Goal: Task Accomplishment & Management: Use online tool/utility

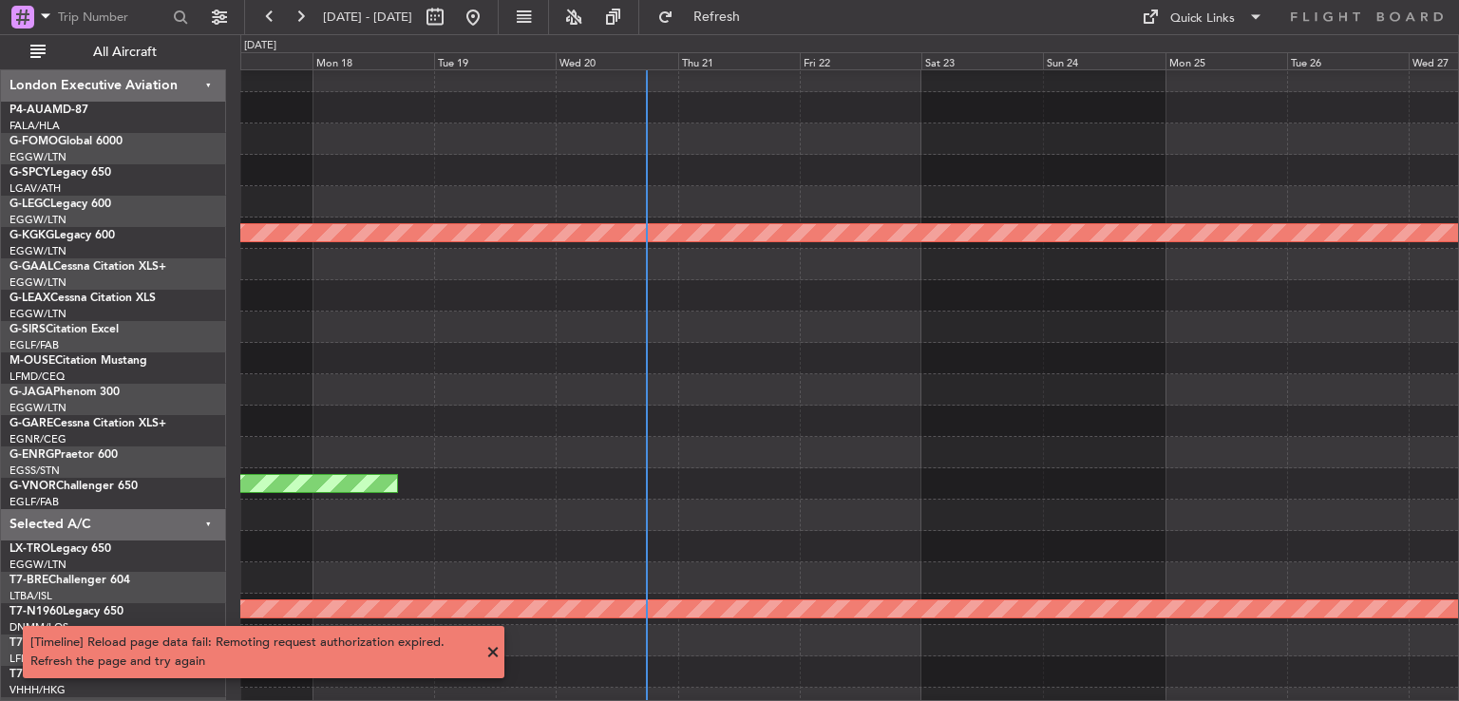
scroll to position [9, 0]
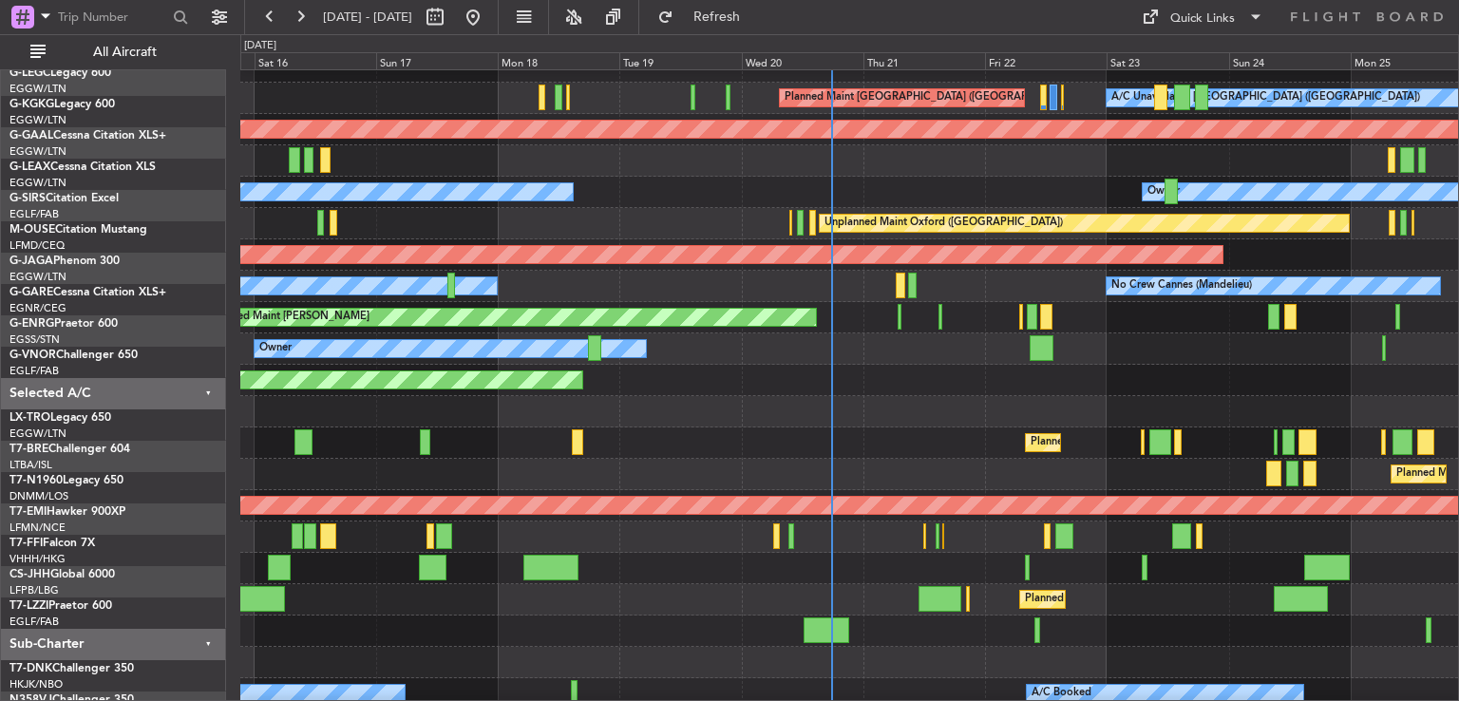
click at [892, 396] on div at bounding box center [849, 411] width 1218 height 31
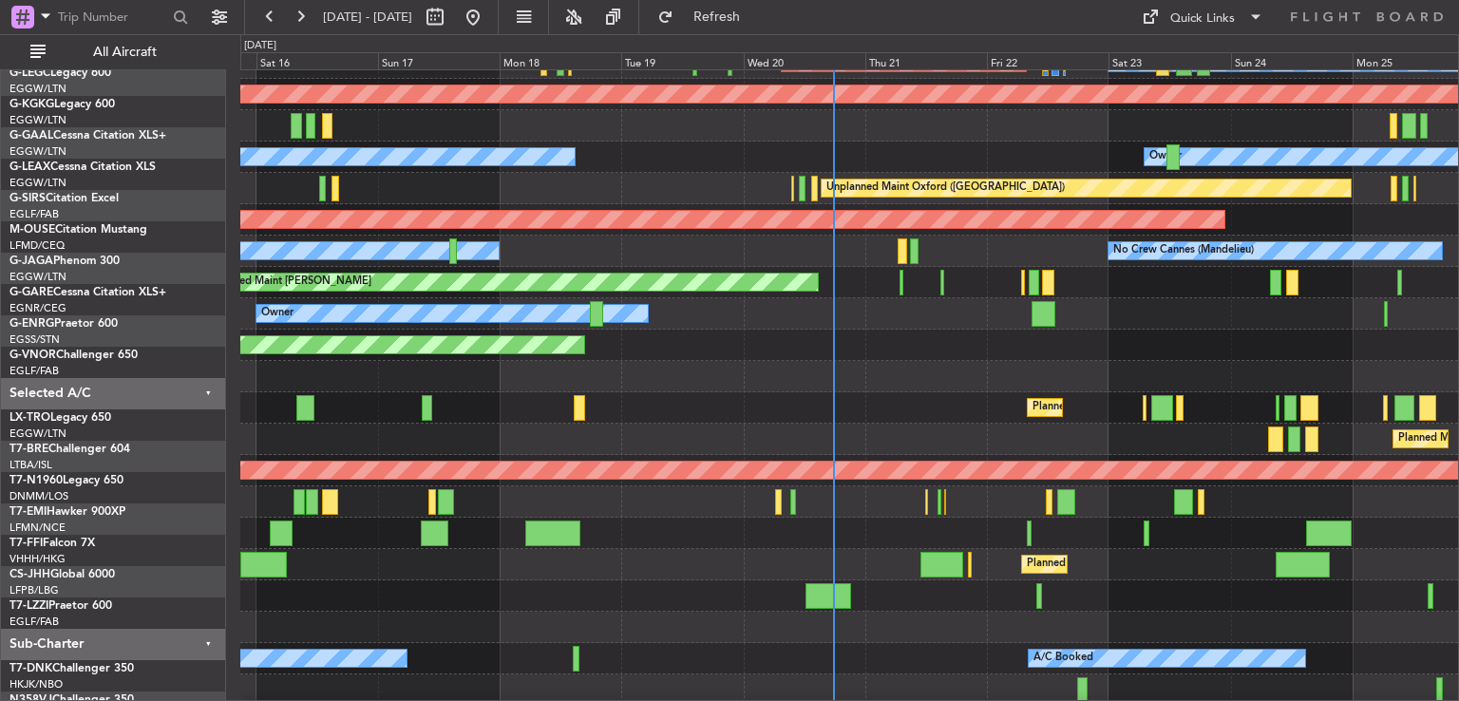
scroll to position [148, 0]
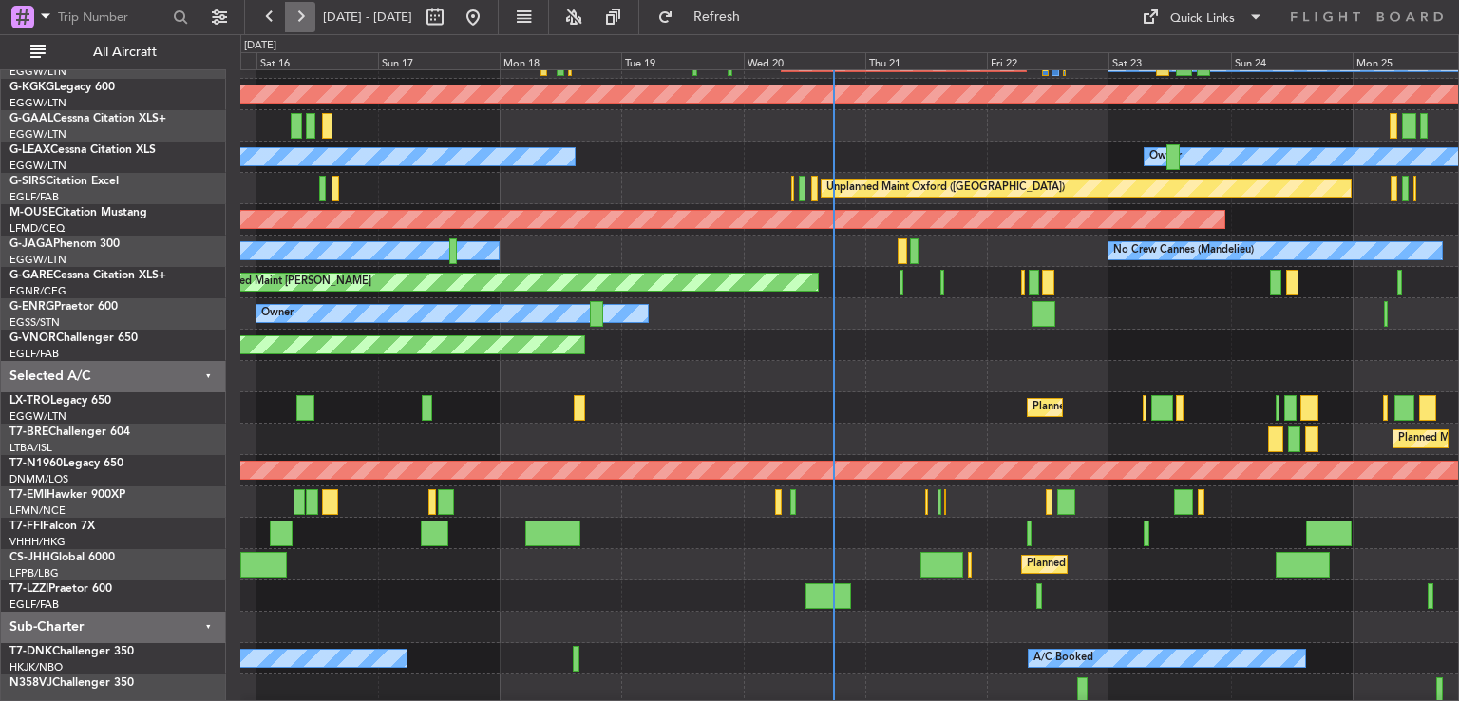
click at [304, 21] on button at bounding box center [300, 17] width 30 height 30
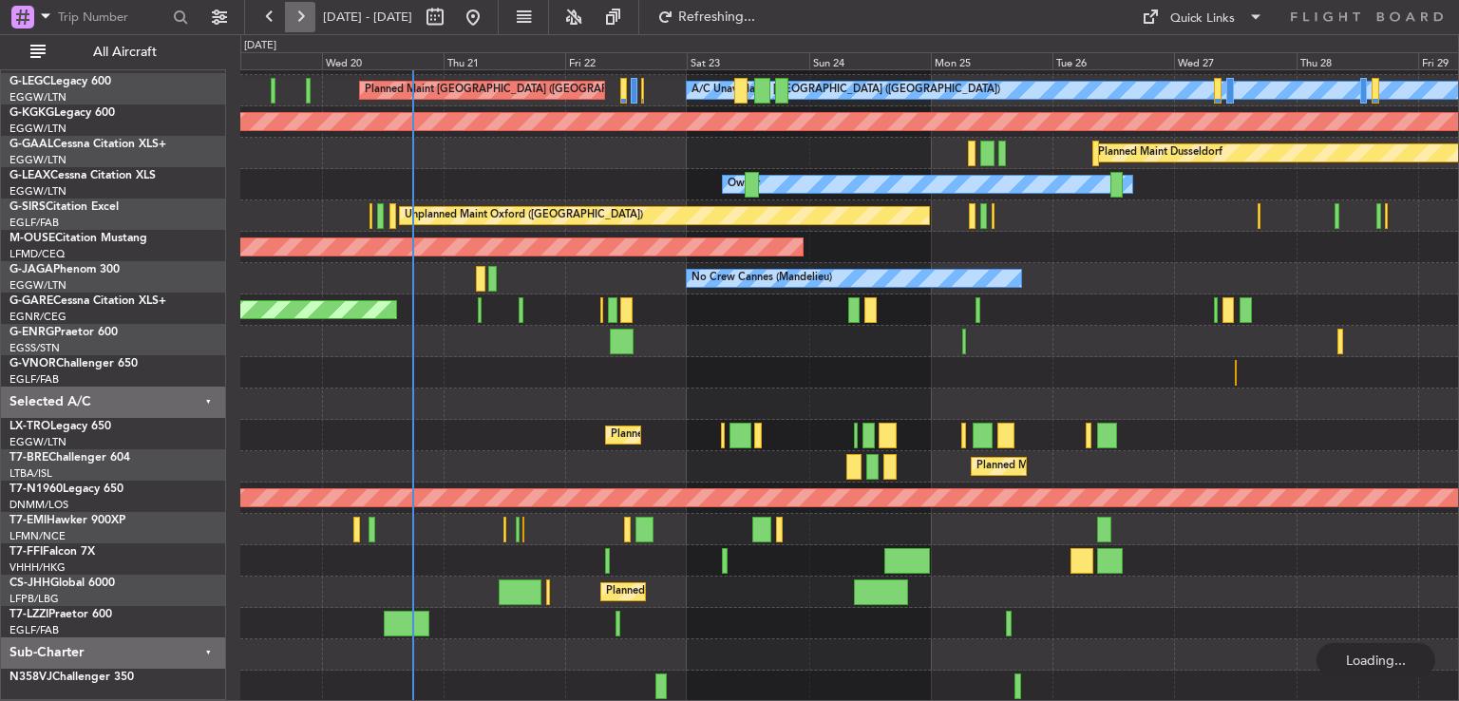
scroll to position [121, 0]
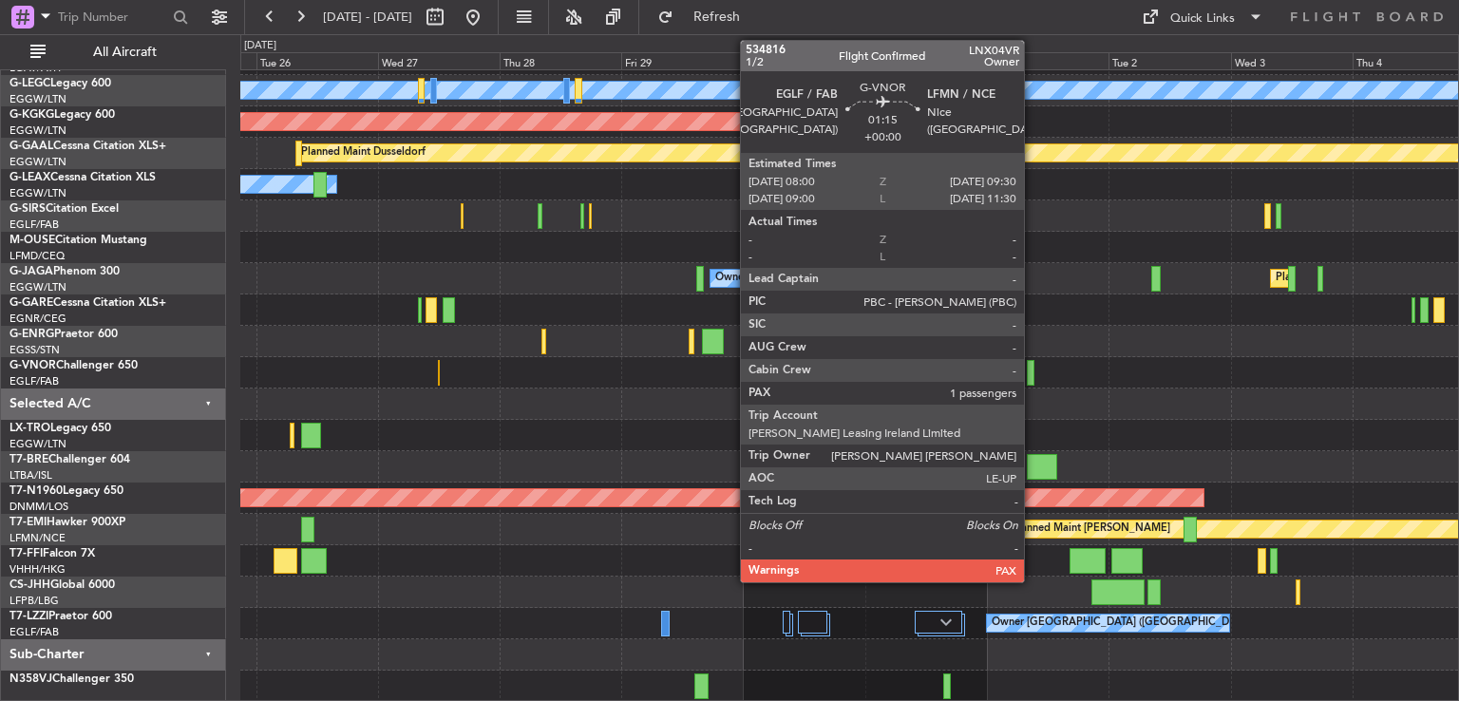
click at [1032, 370] on div at bounding box center [1031, 373] width 9 height 26
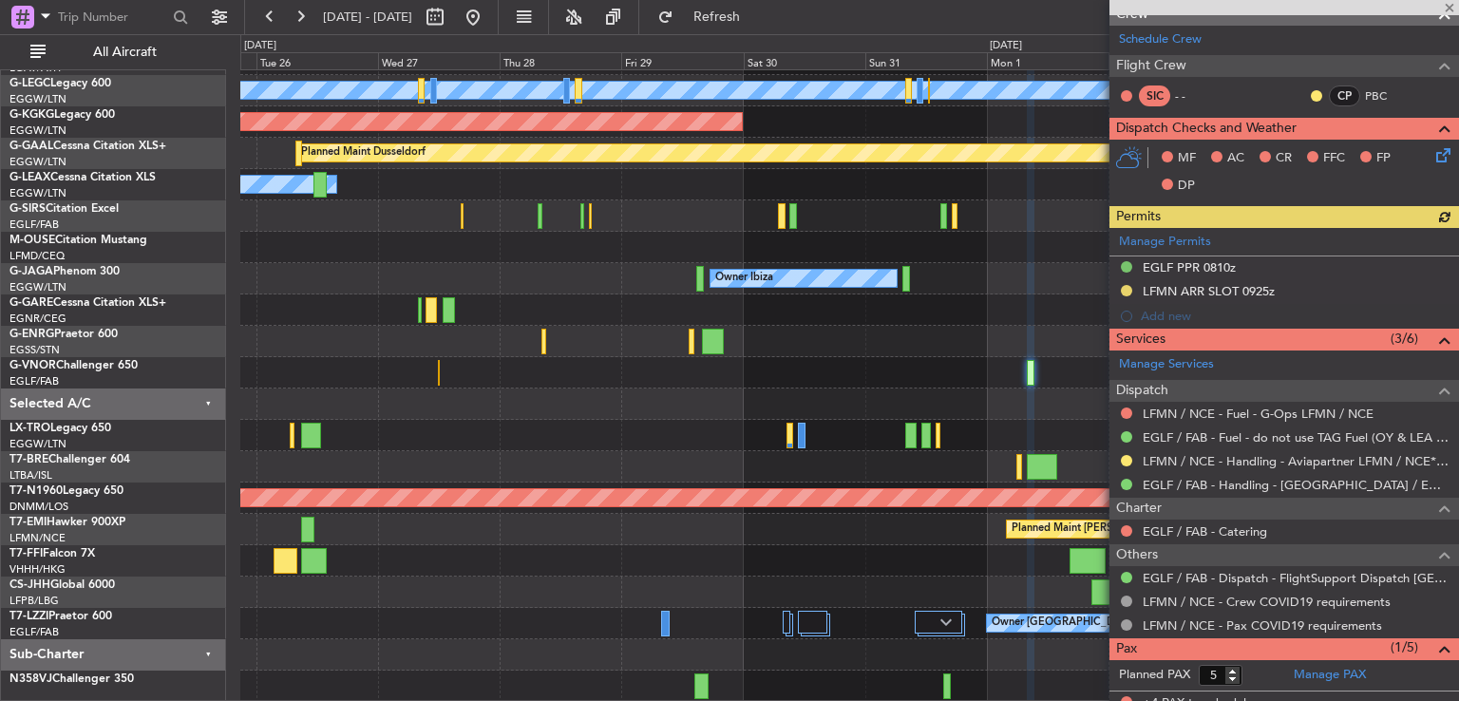
scroll to position [266, 0]
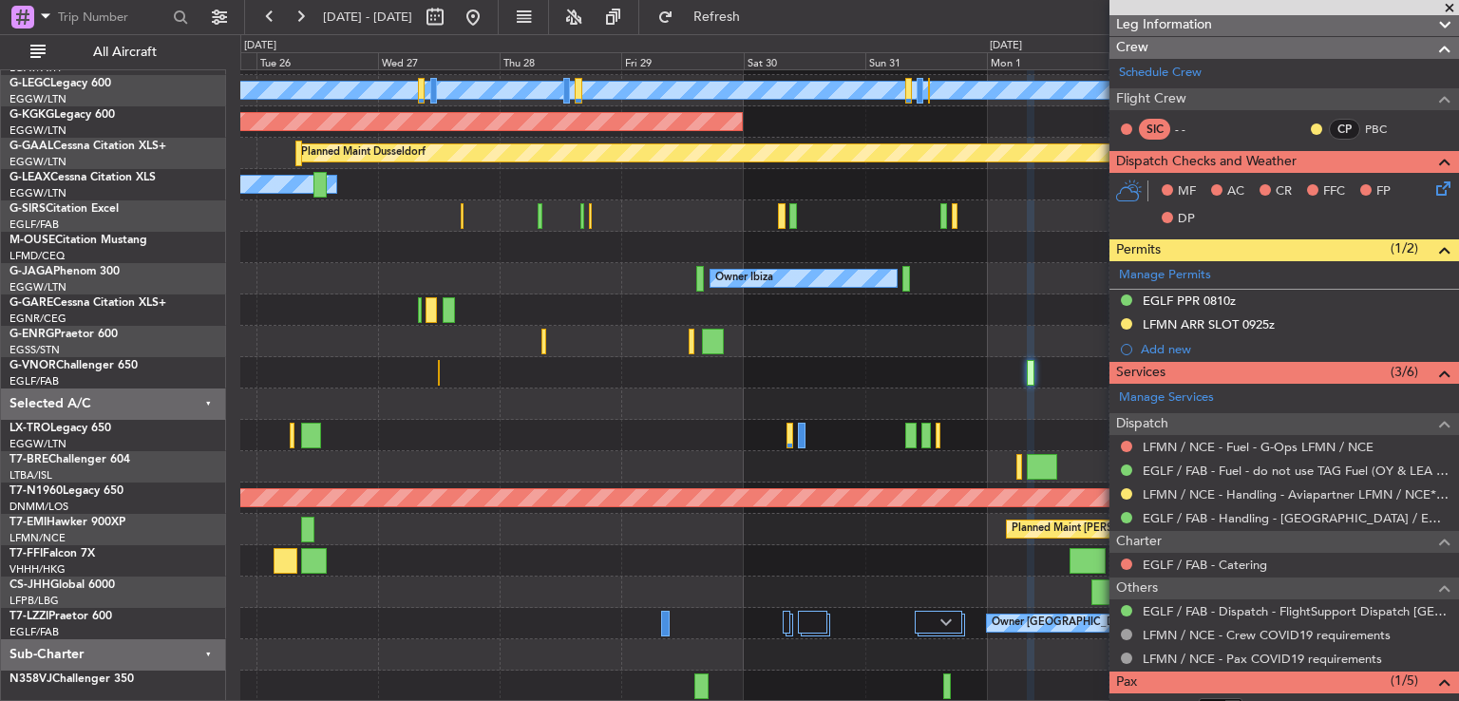
click at [1450, 8] on span at bounding box center [1449, 8] width 19 height 17
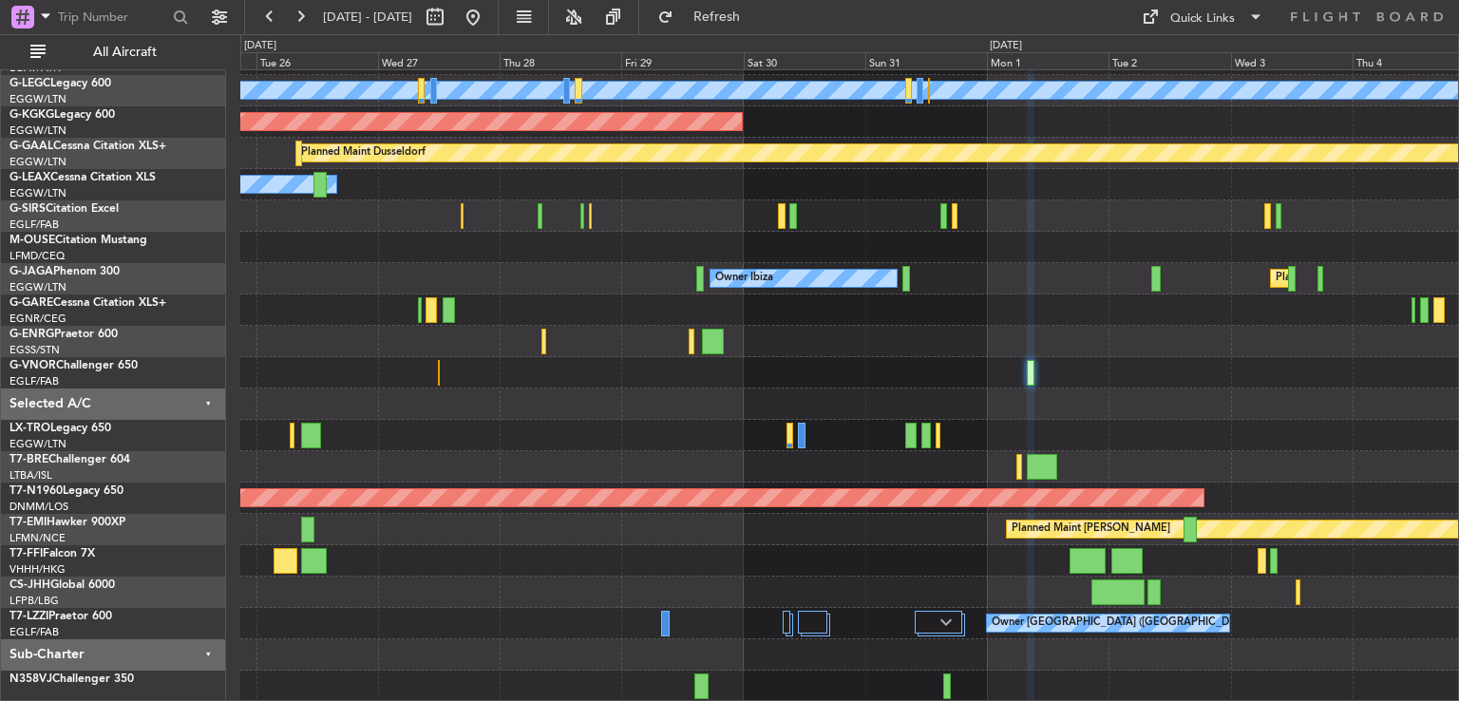
type input "0"
click at [488, 19] on button at bounding box center [473, 17] width 30 height 30
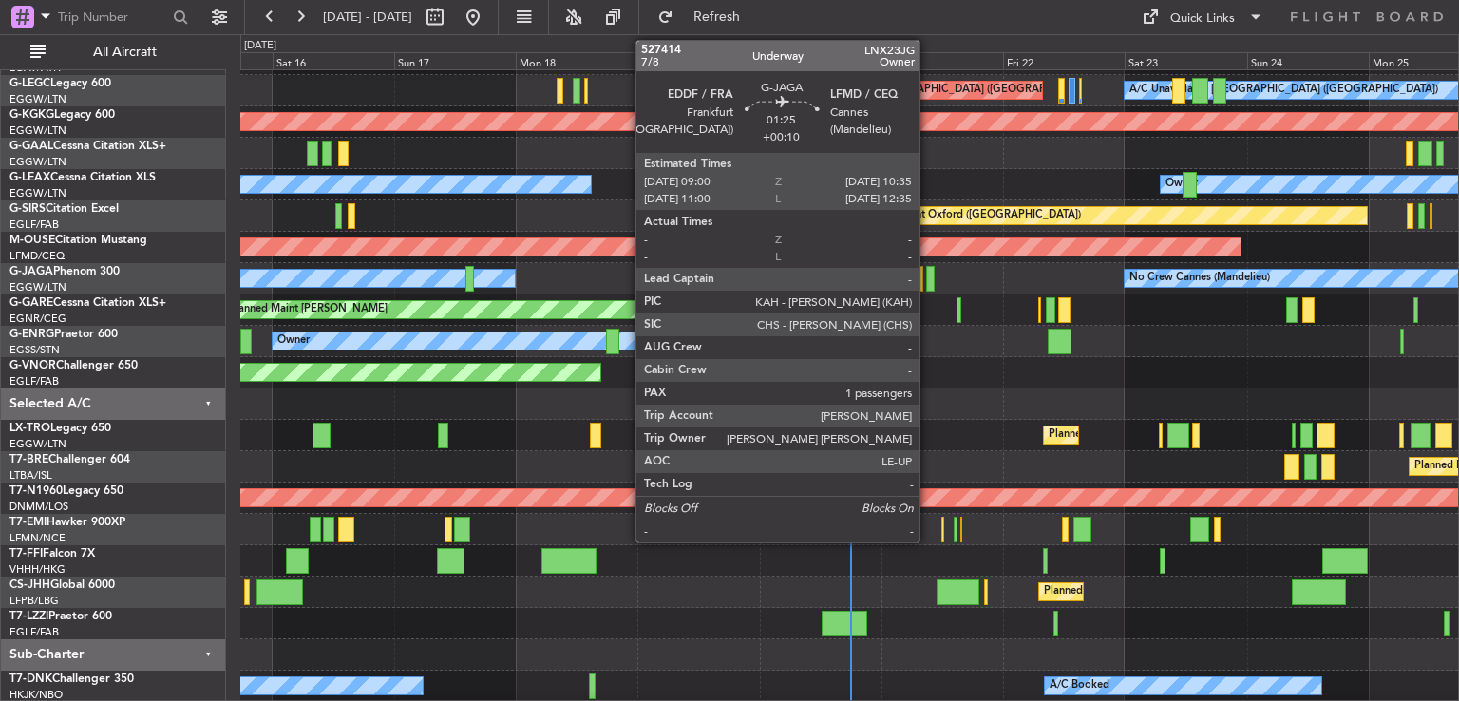
click at [928, 280] on div at bounding box center [930, 279] width 9 height 26
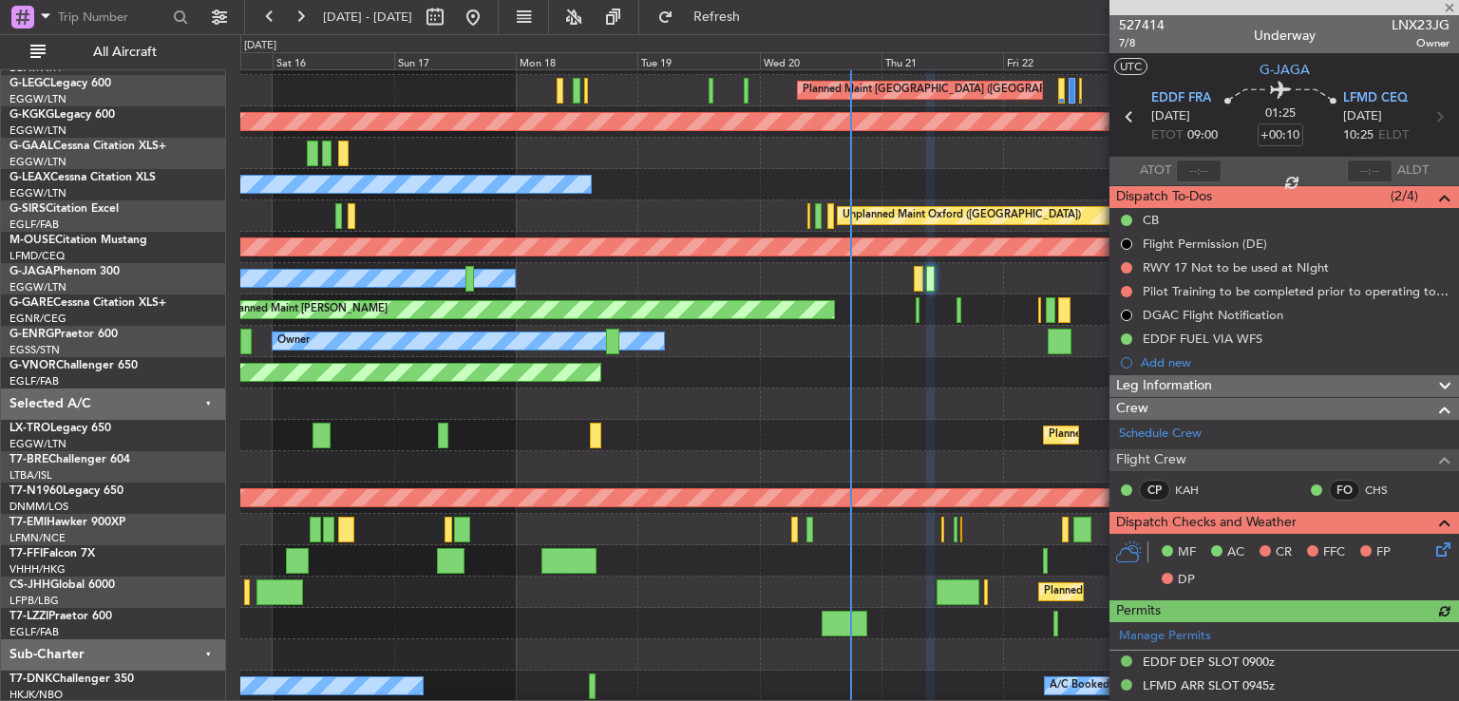
scroll to position [262, 0]
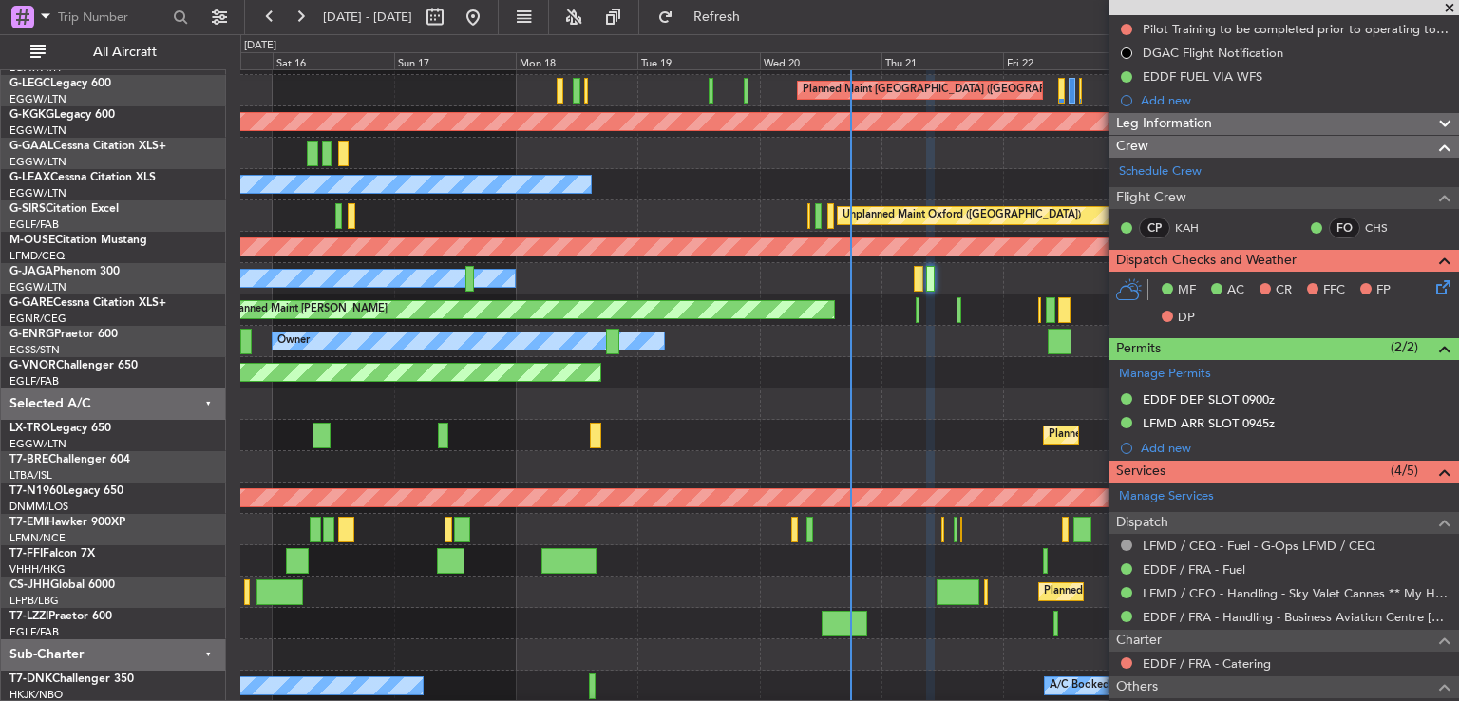
click at [1432, 286] on icon at bounding box center [1439, 283] width 15 height 15
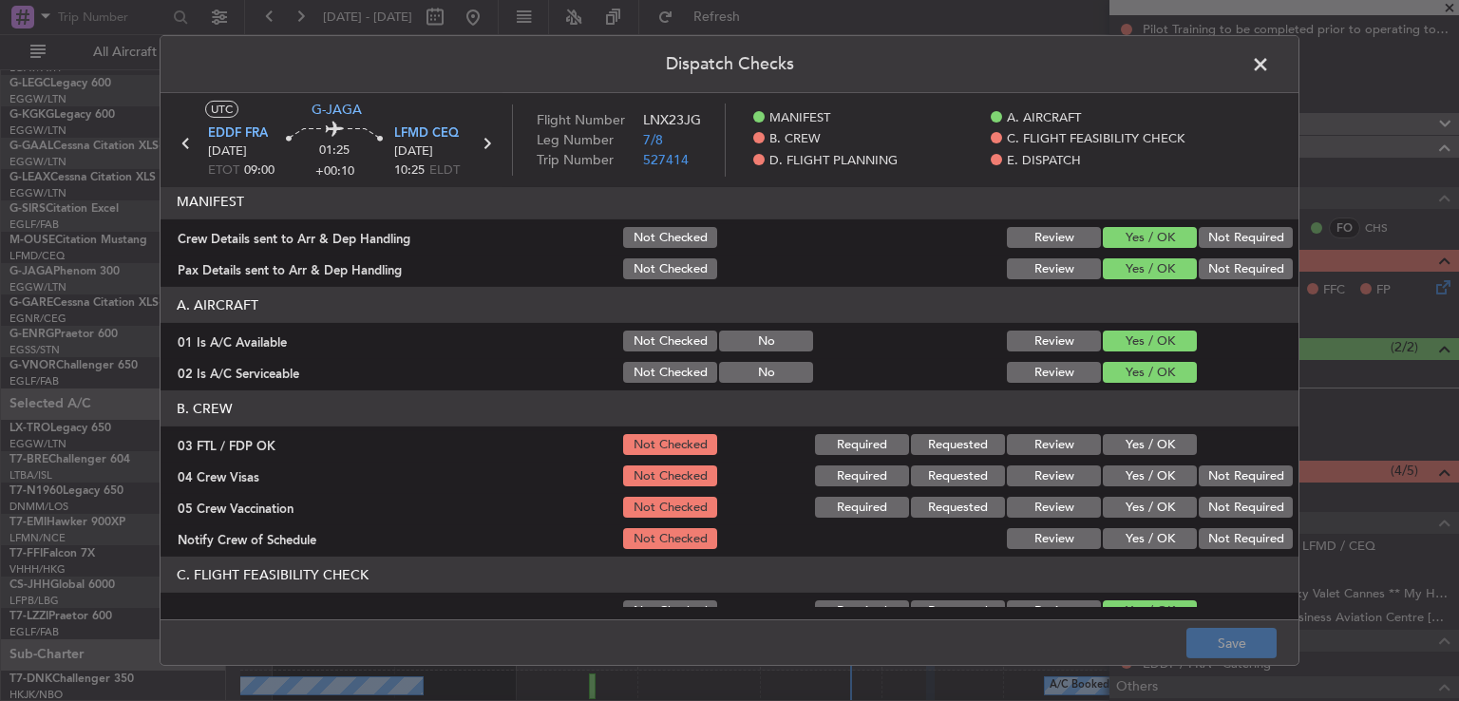
scroll to position [0, 0]
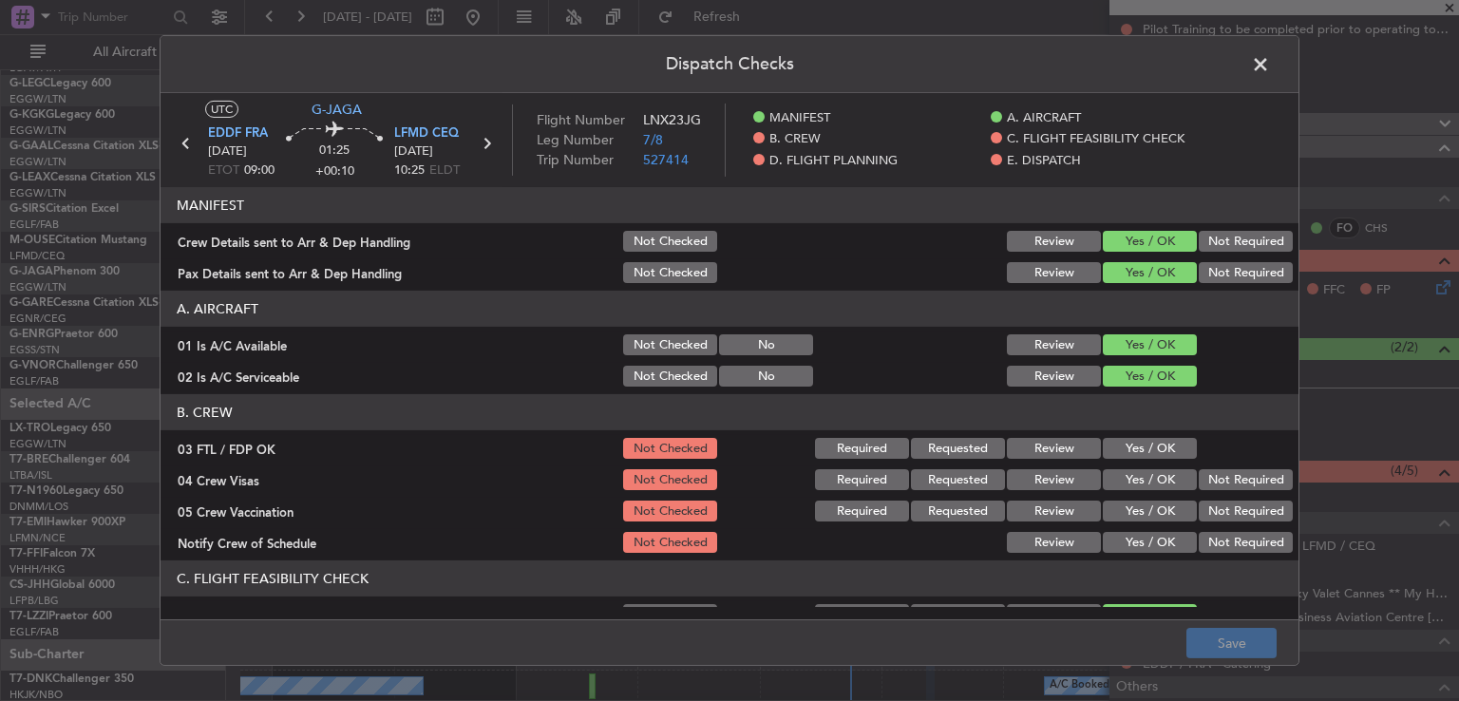
click at [1270, 62] on span at bounding box center [1270, 69] width 0 height 38
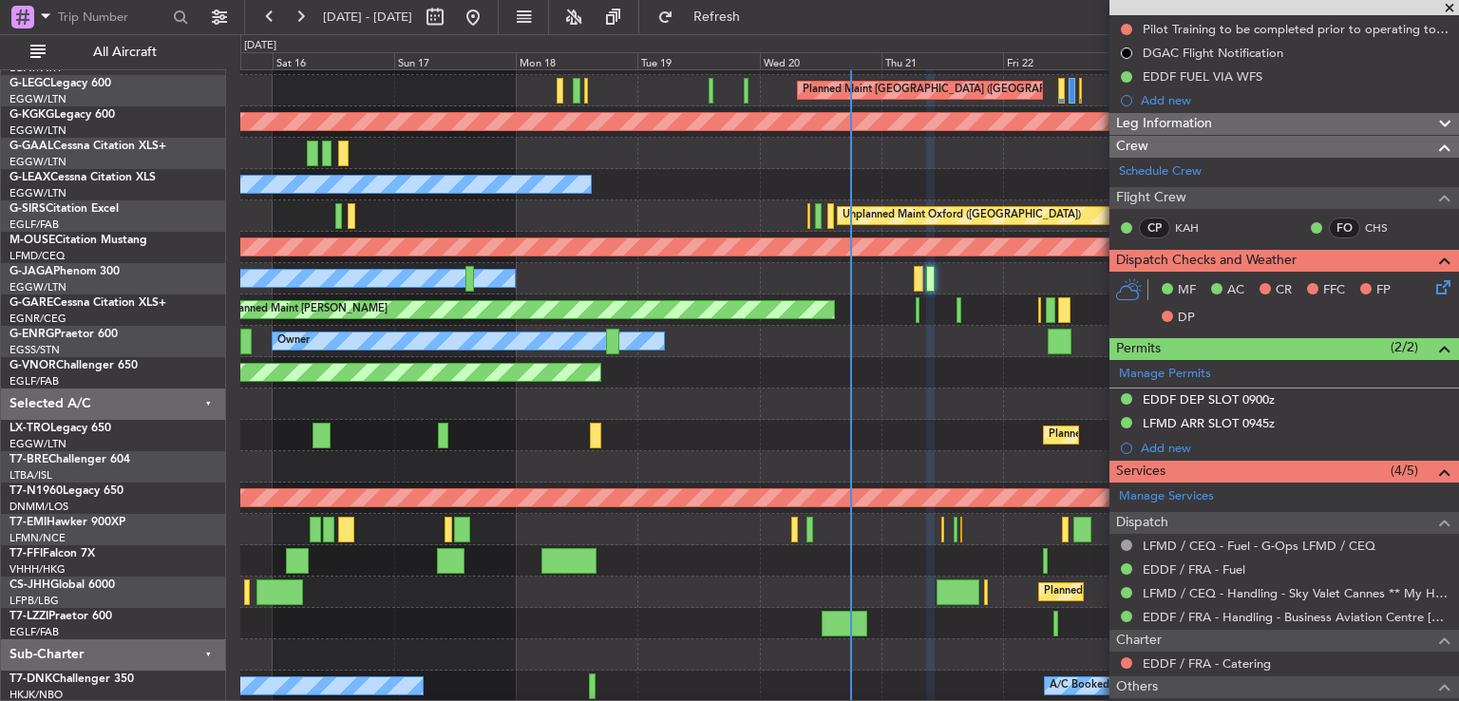
click at [1447, 8] on span at bounding box center [1449, 8] width 19 height 17
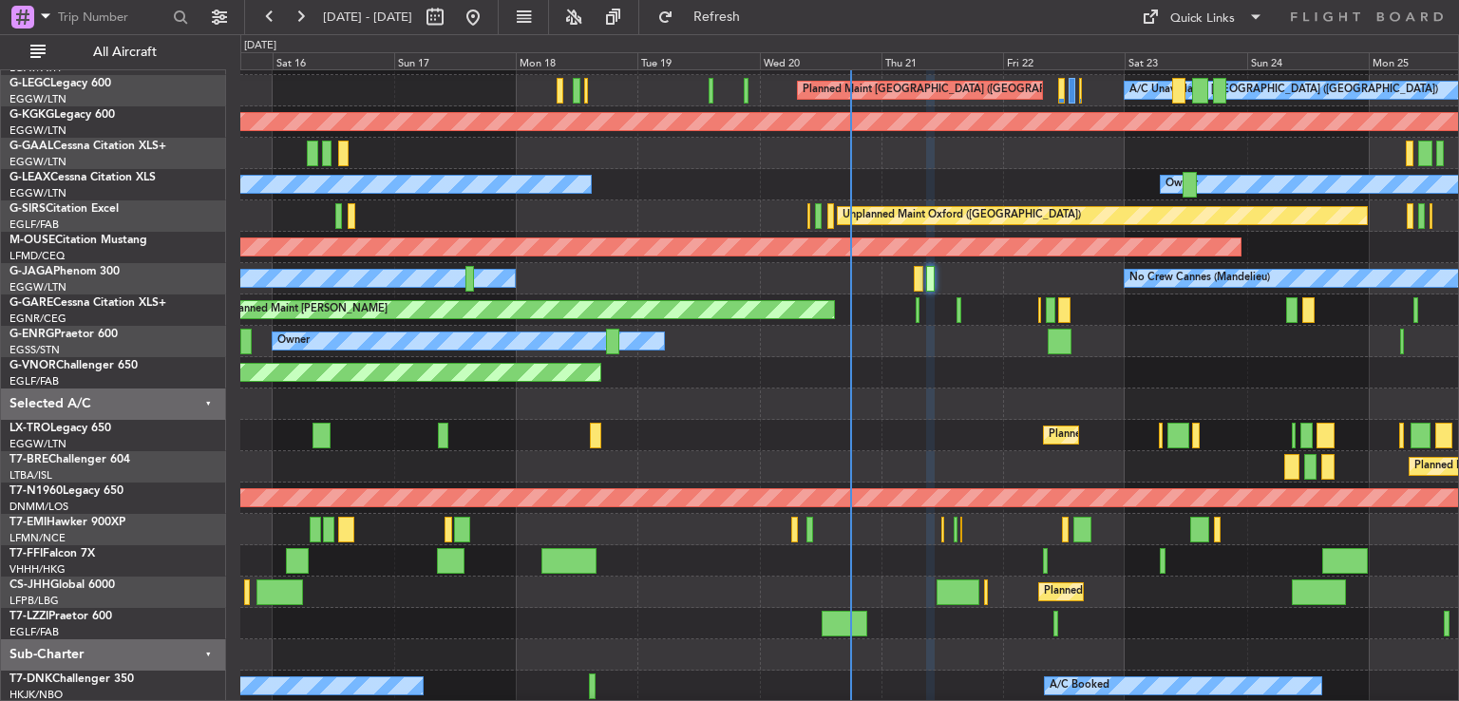
type input "0"
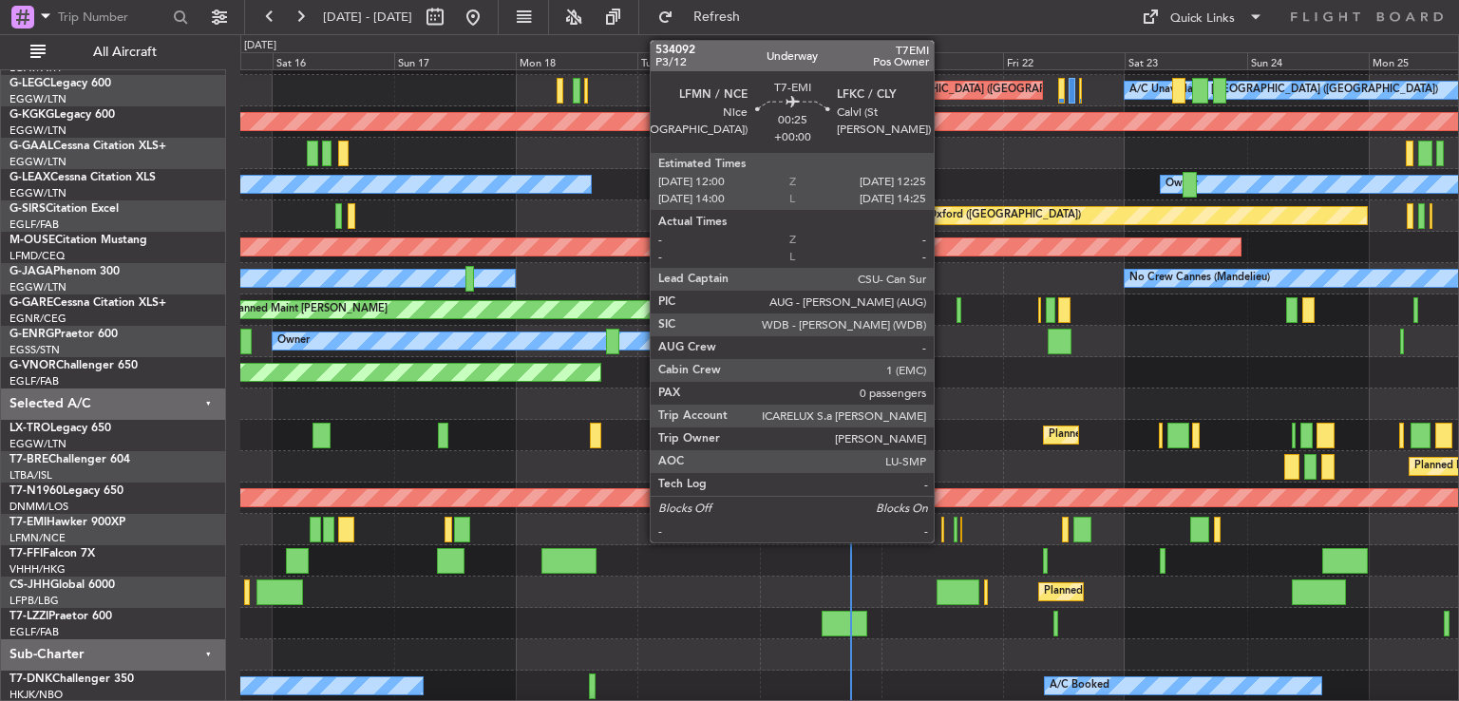
click at [942, 527] on div at bounding box center [942, 530] width 3 height 26
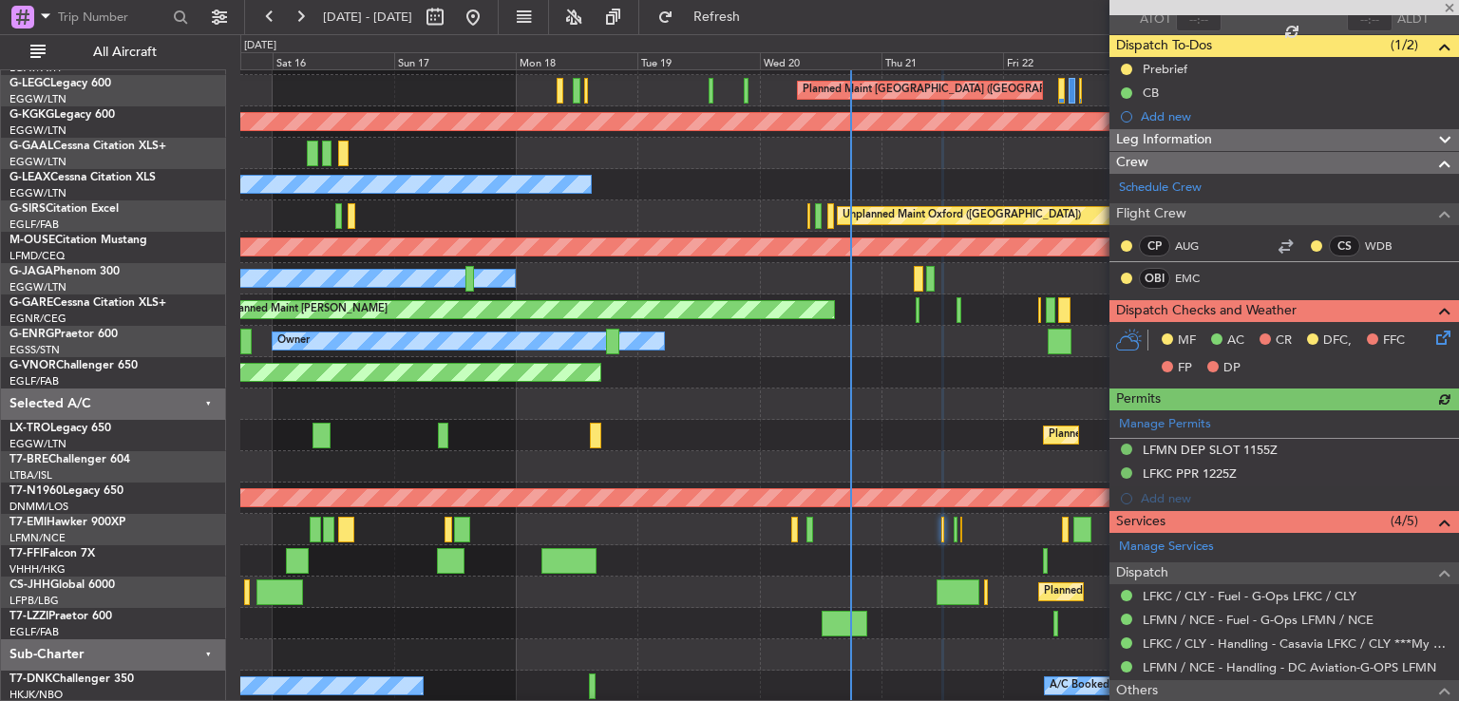
scroll to position [178, 0]
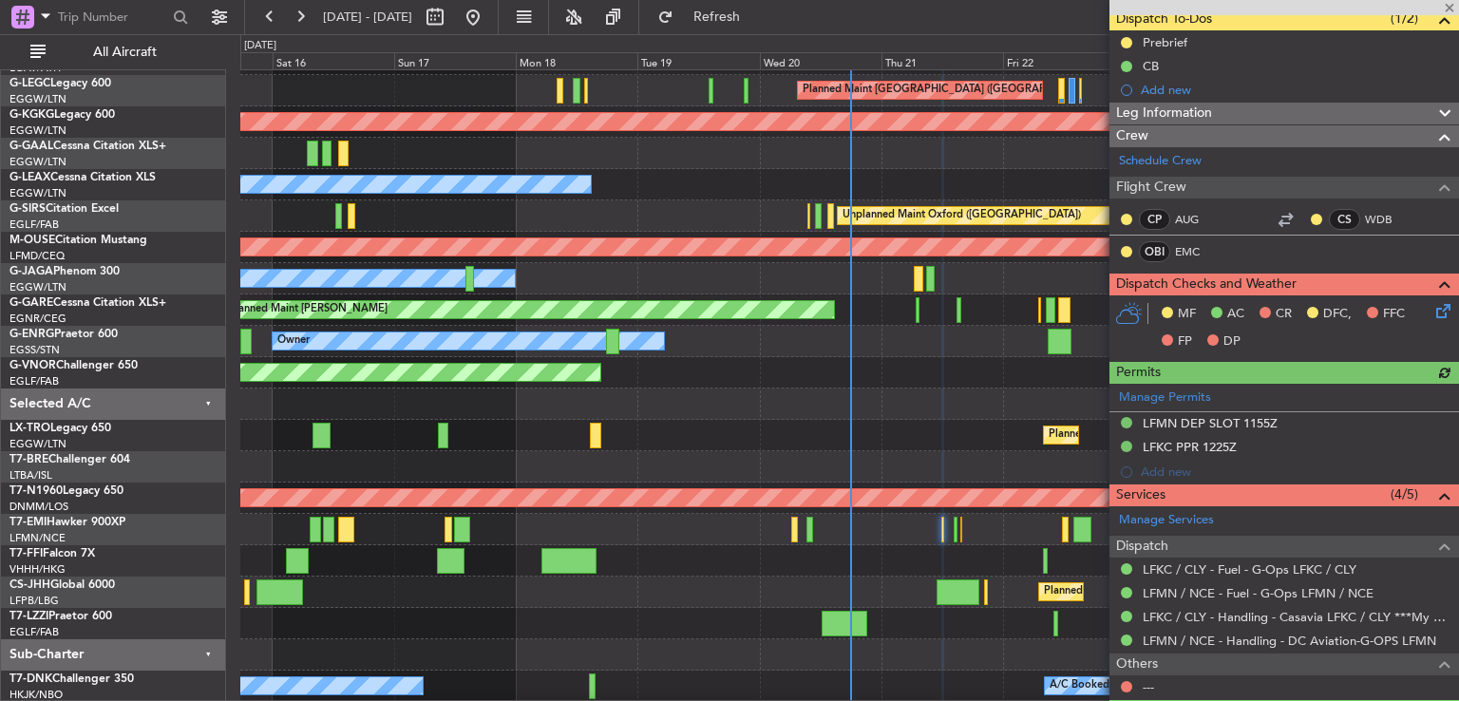
click at [1432, 310] on icon at bounding box center [1439, 307] width 15 height 15
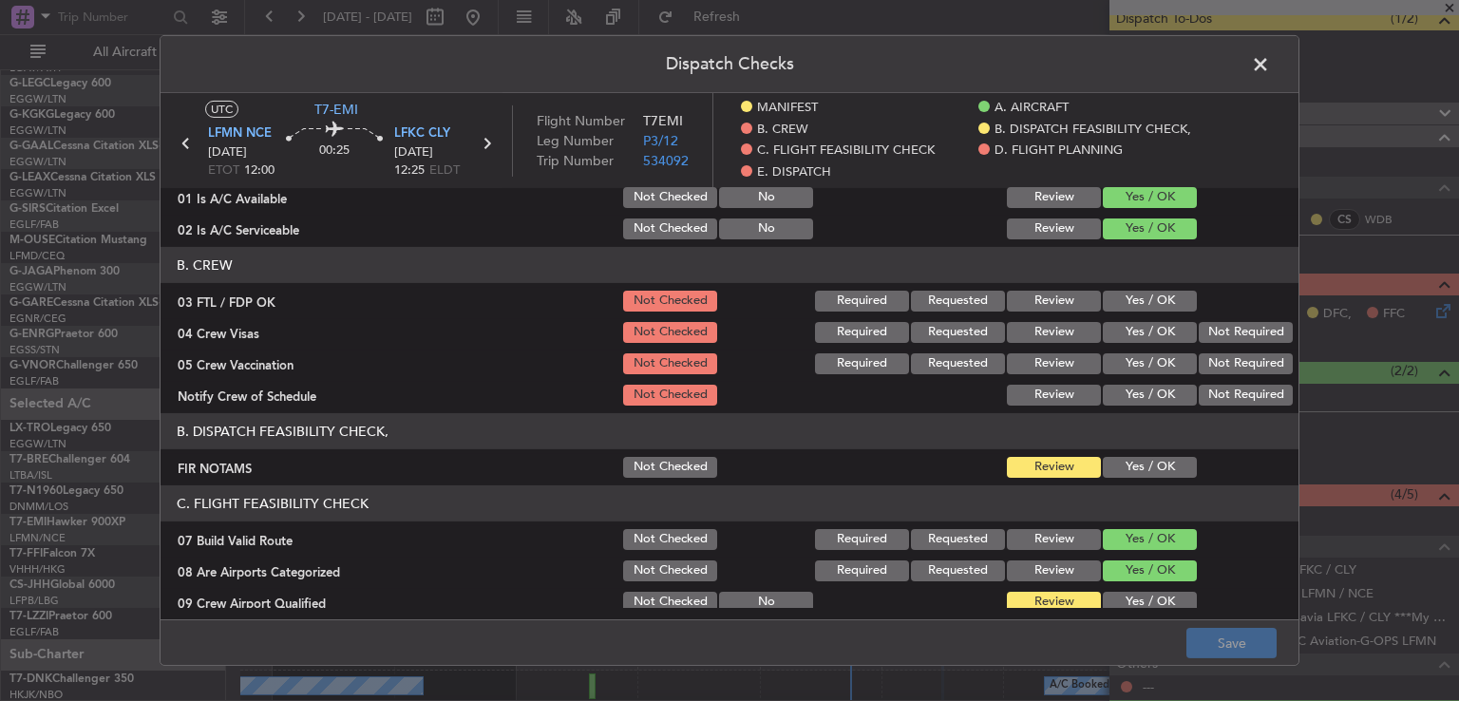
scroll to position [123, 0]
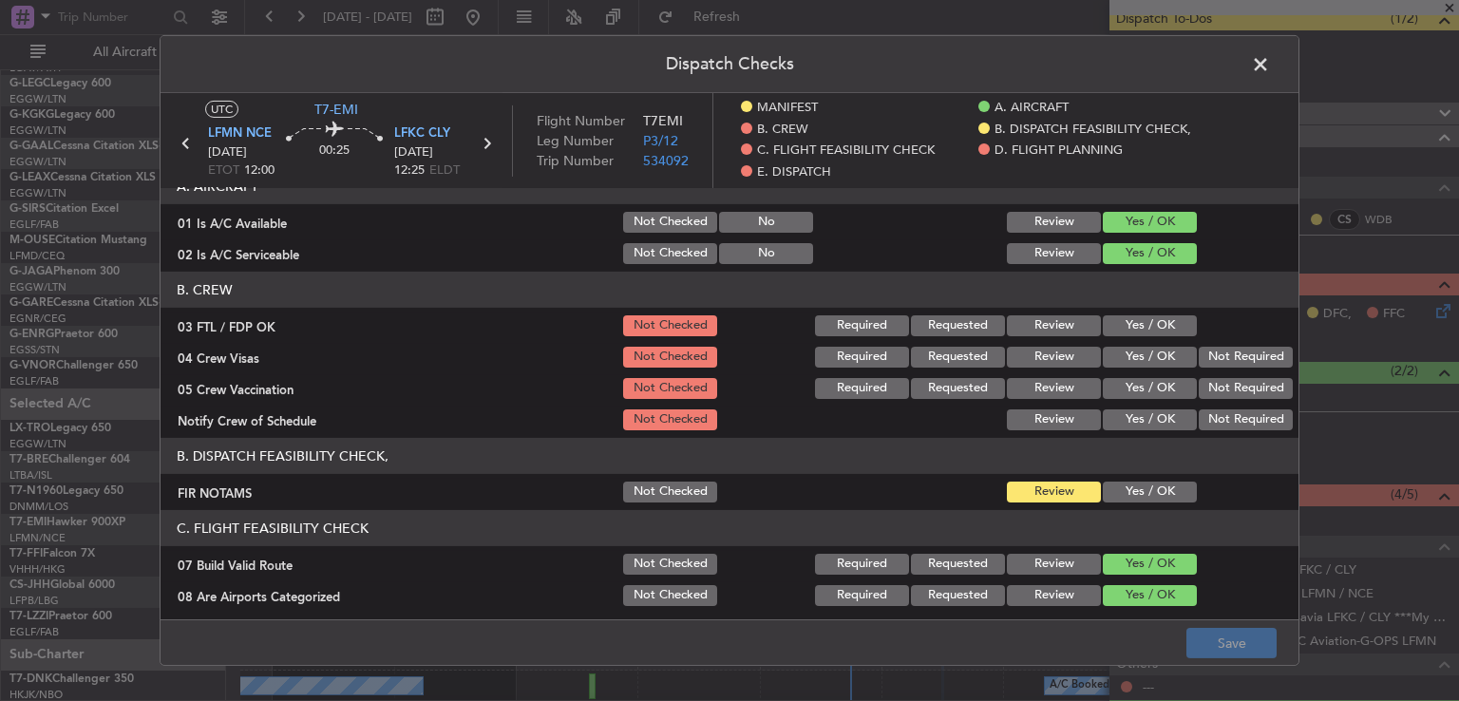
click at [1270, 66] on span at bounding box center [1270, 69] width 0 height 38
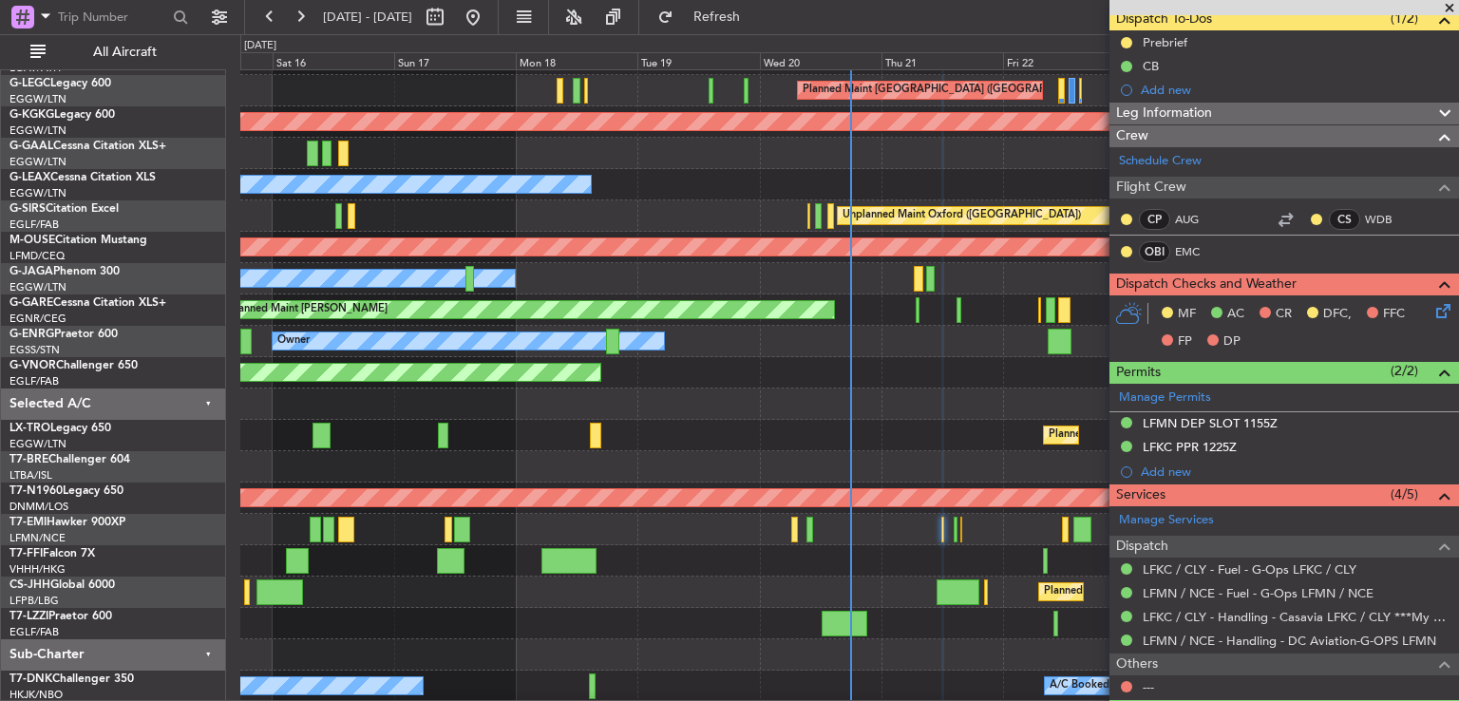
click at [1451, 7] on span at bounding box center [1449, 8] width 19 height 17
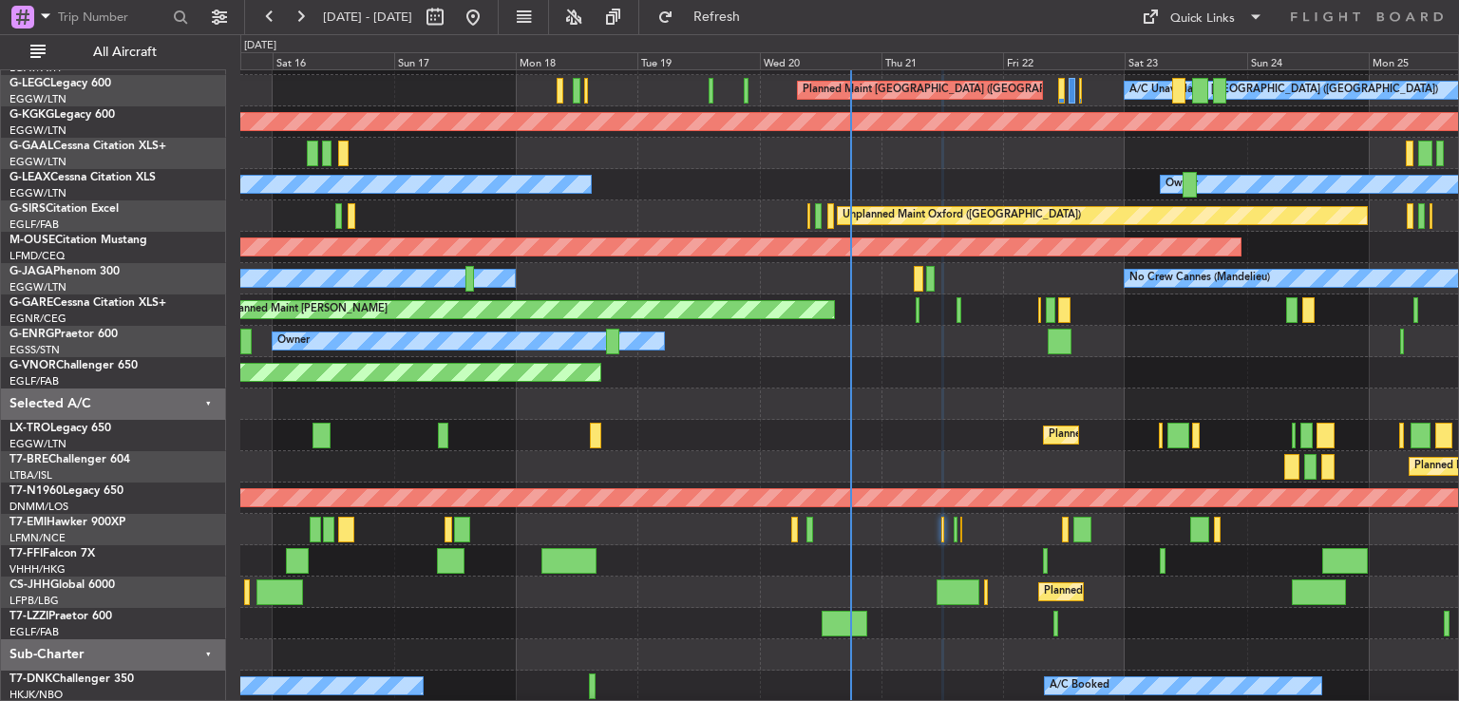
scroll to position [0, 0]
